Goal: Task Accomplishment & Management: Manage account settings

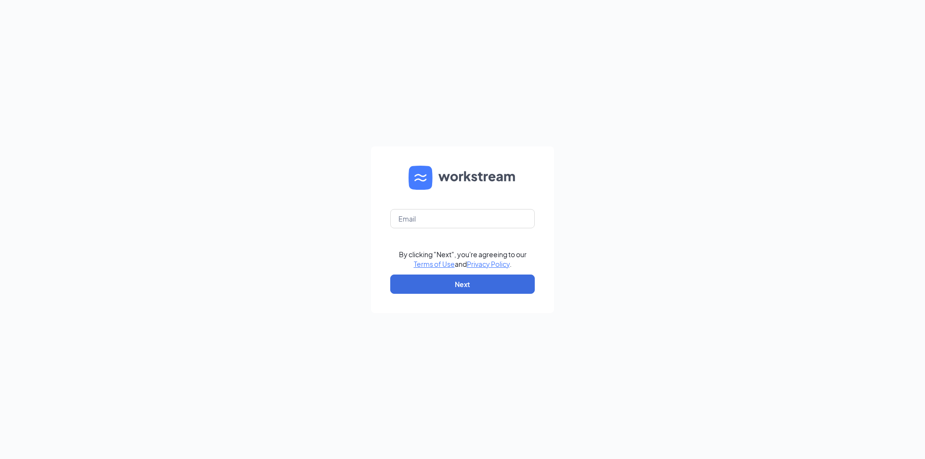
type input "[EMAIL_ADDRESS][DOMAIN_NAME]"
click at [450, 295] on form "[EMAIL_ADDRESS][DOMAIN_NAME] By clicking "Next", you're agreeing to our Terms o…" at bounding box center [462, 229] width 183 height 167
click at [451, 283] on button "Next" at bounding box center [462, 284] width 145 height 19
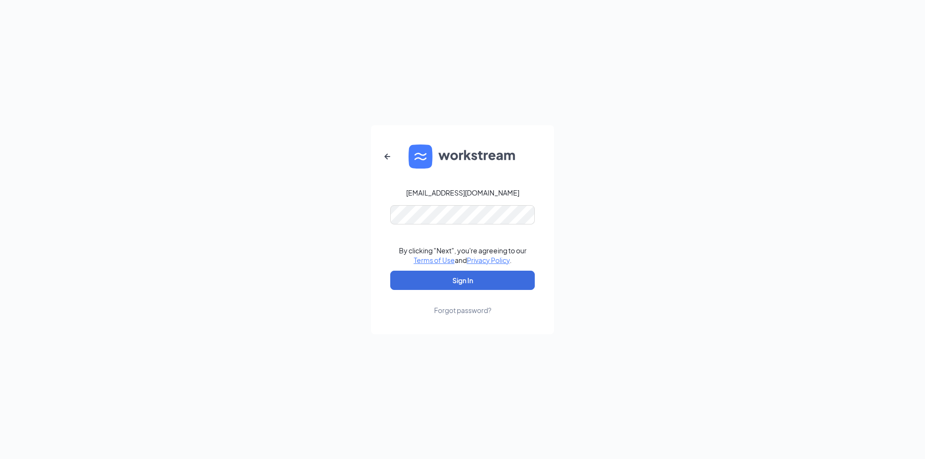
click at [441, 290] on link "Forgot password?" at bounding box center [462, 302] width 57 height 25
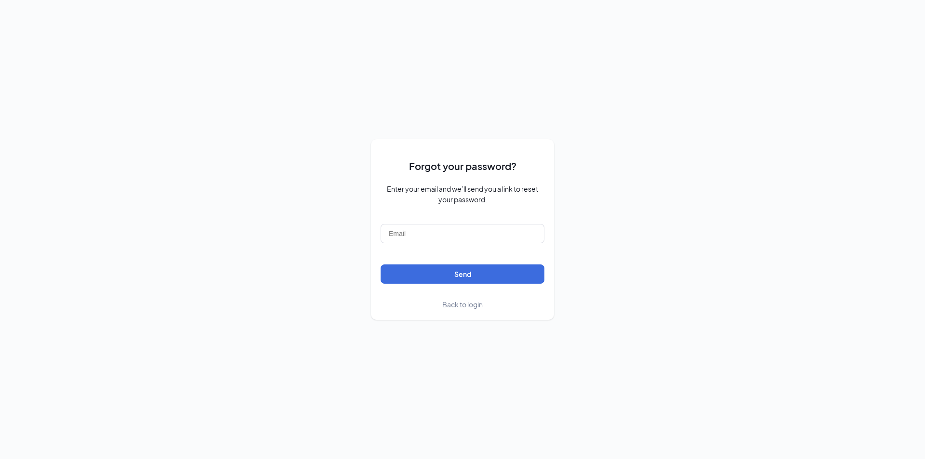
click at [456, 306] on span "Back to login" at bounding box center [462, 304] width 40 height 9
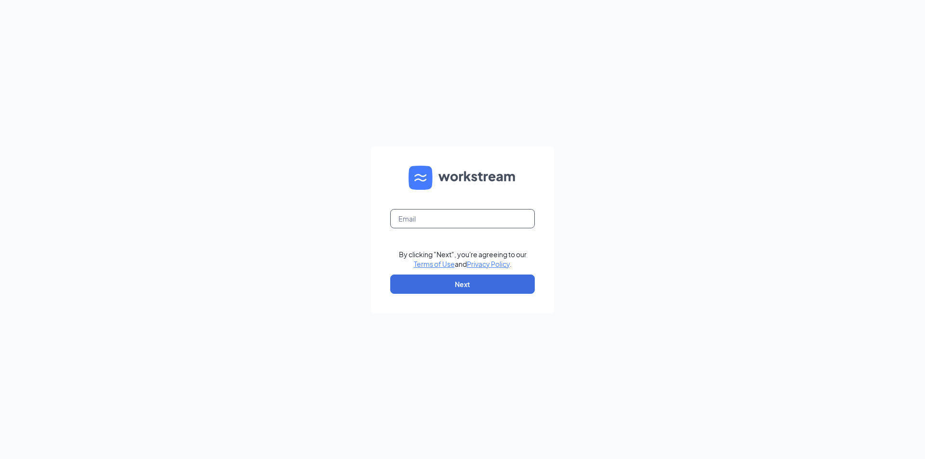
click at [437, 221] on input "text" at bounding box center [462, 218] width 145 height 19
type input "atodd@bocountry.com"
click at [475, 286] on button "Next" at bounding box center [462, 284] width 145 height 19
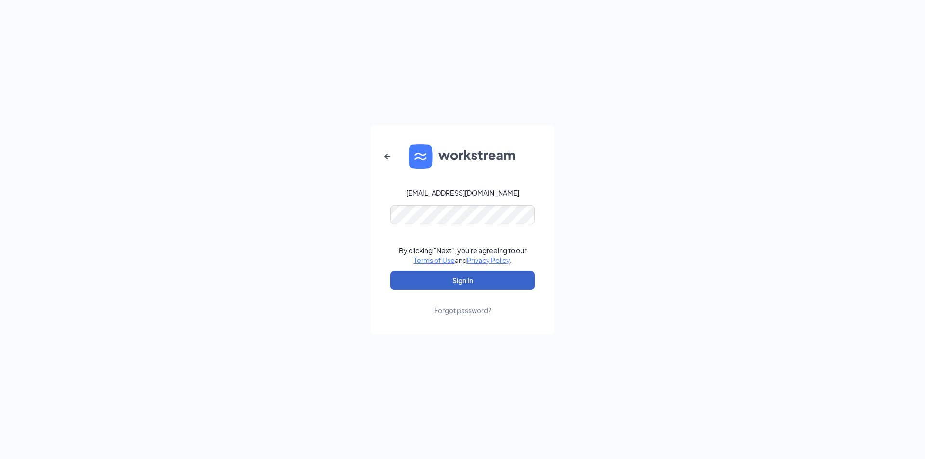
click at [467, 276] on button "Sign In" at bounding box center [462, 280] width 145 height 19
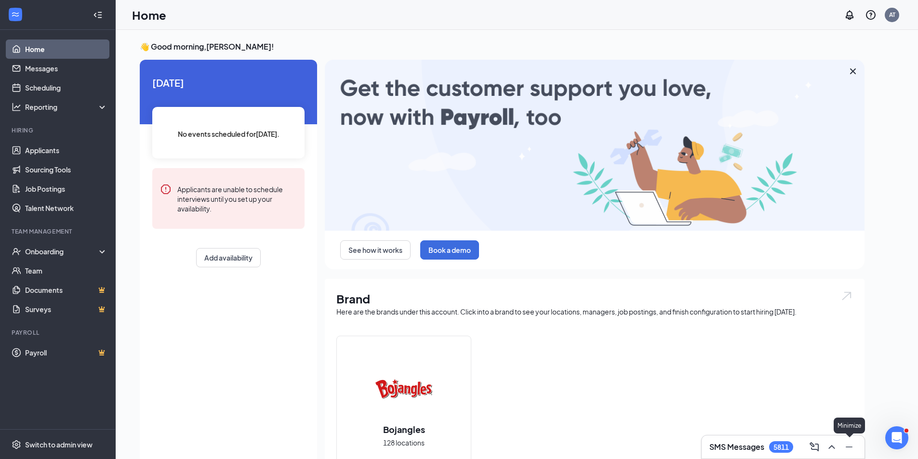
click at [852, 448] on icon "Minimize" at bounding box center [849, 447] width 12 height 12
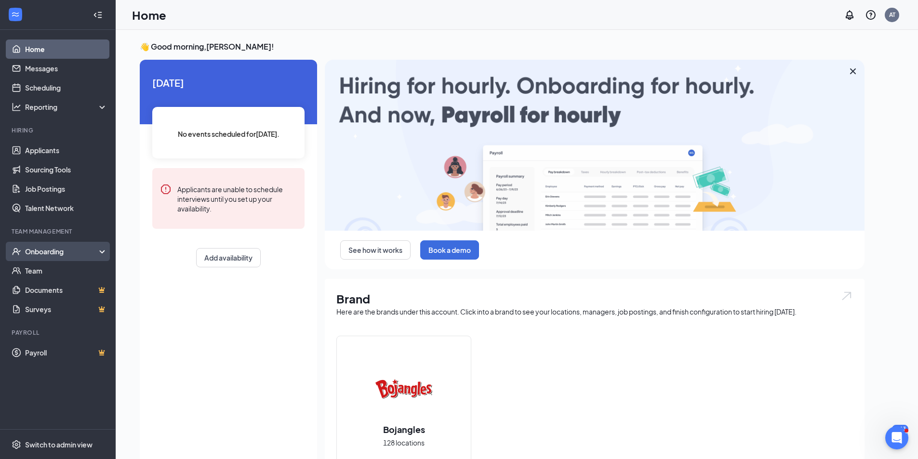
click at [83, 246] on div "Onboarding" at bounding box center [58, 251] width 116 height 19
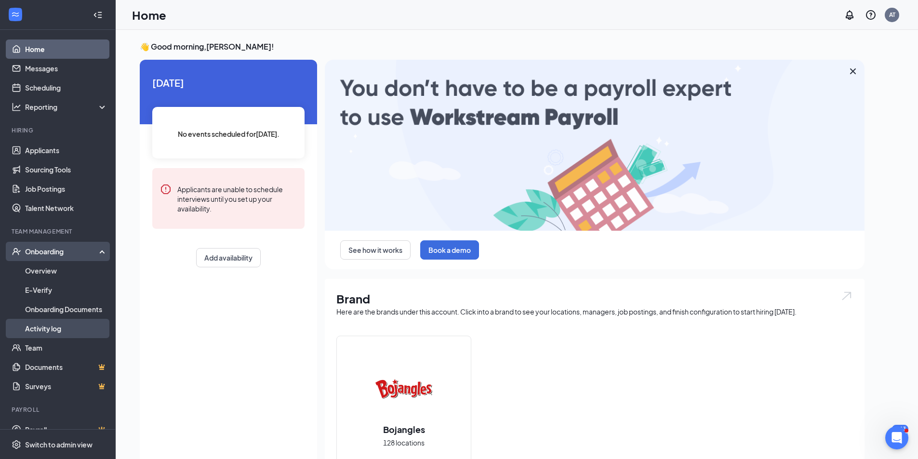
click at [54, 334] on link "Activity log" at bounding box center [66, 328] width 82 height 19
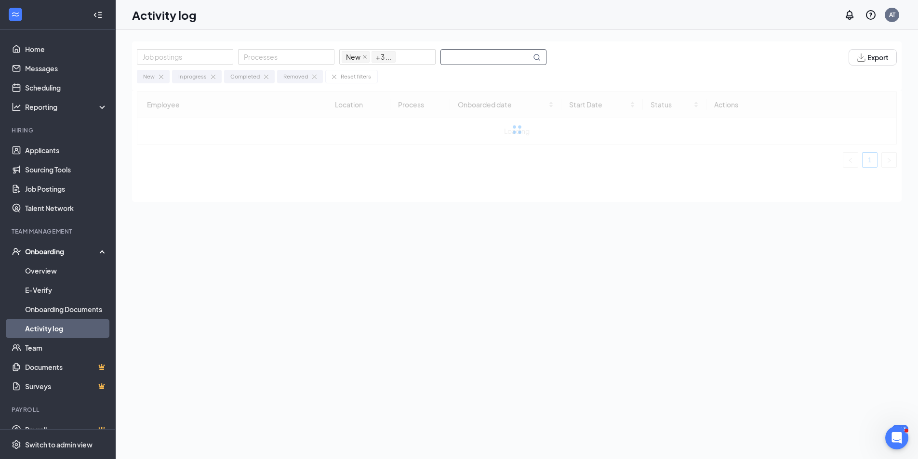
click at [485, 61] on input "text" at bounding box center [486, 57] width 90 height 15
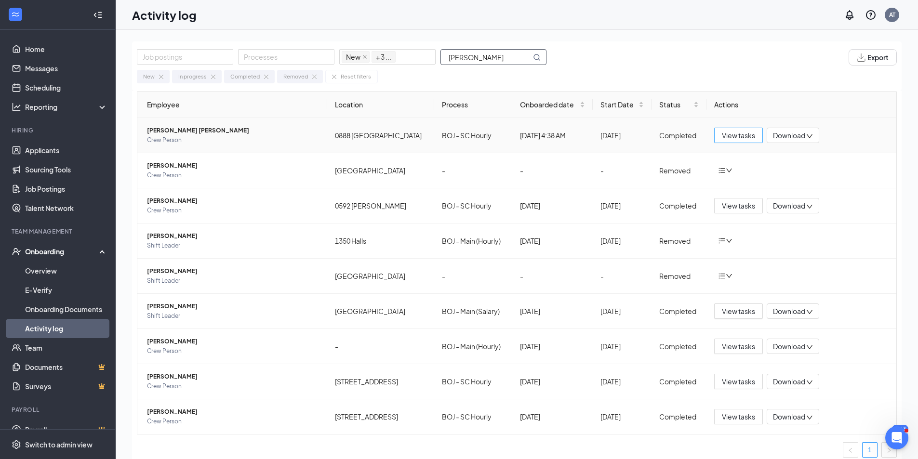
type input "[PERSON_NAME]"
click at [735, 137] on span "View tasks" at bounding box center [738, 135] width 33 height 11
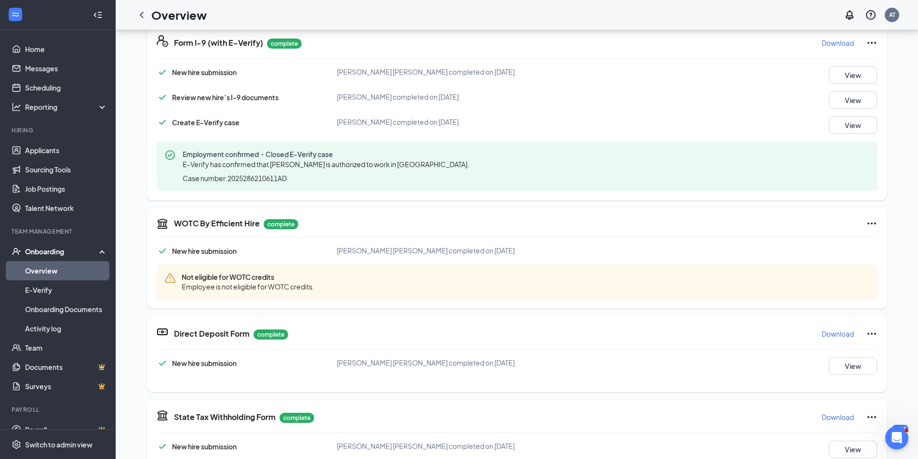
scroll to position [278, 0]
